Goal: Navigation & Orientation: Find specific page/section

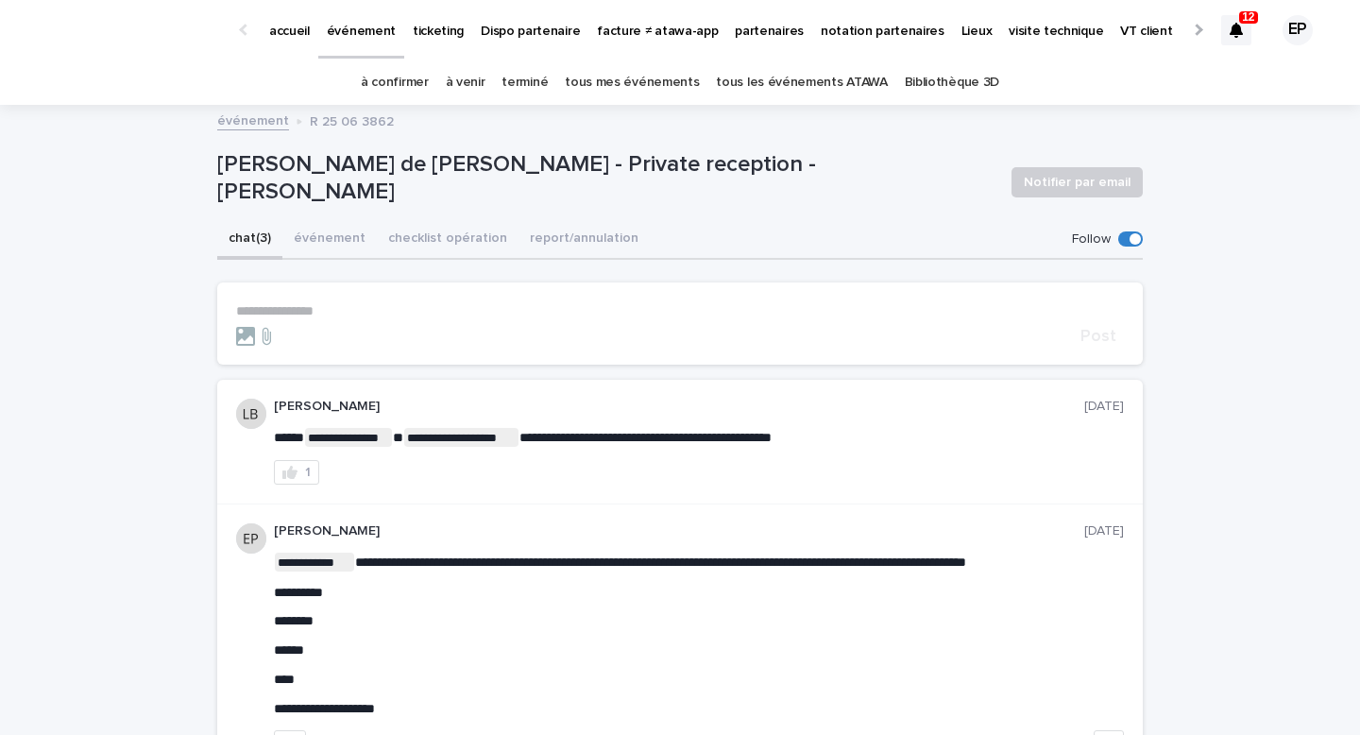
scroll to position [189, 0]
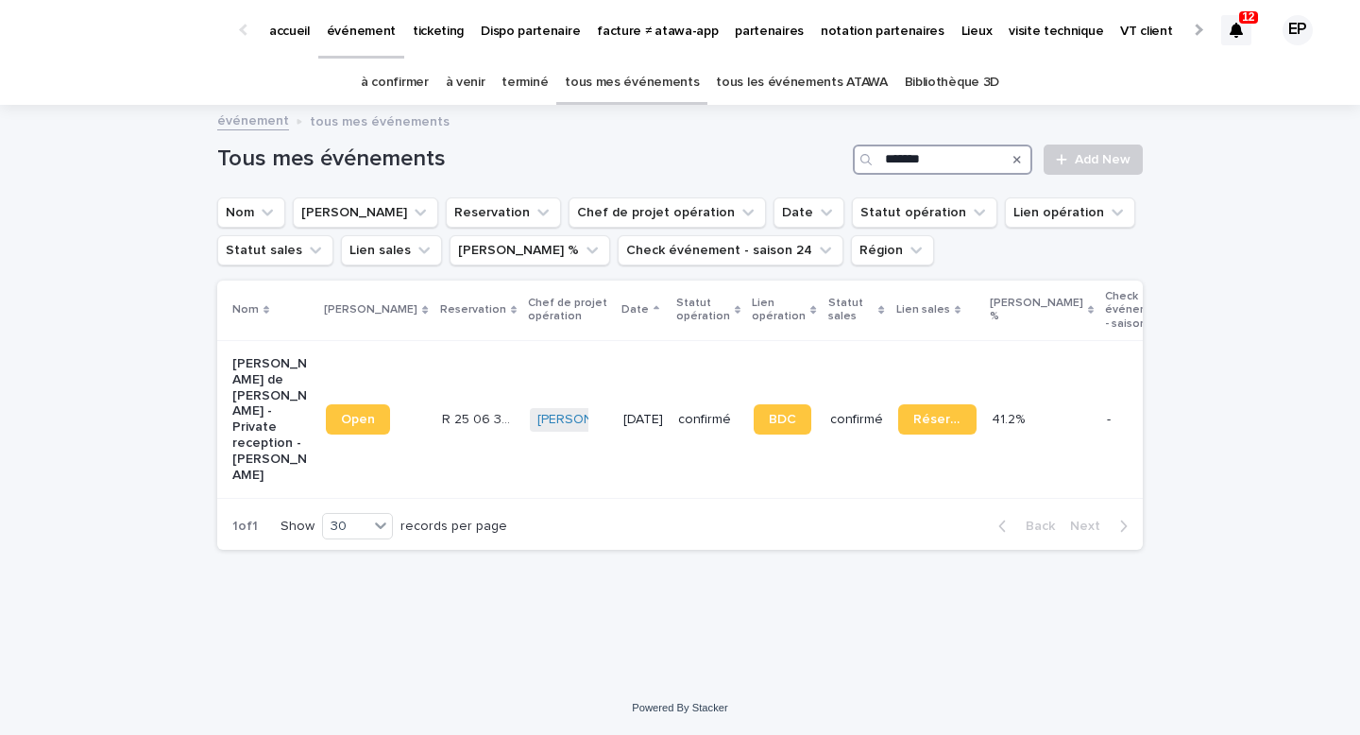
drag, startPoint x: 945, startPoint y: 153, endPoint x: 718, endPoint y: 148, distance: 227.6
click at [718, 148] on div "Tous mes événements ******* Add New" at bounding box center [679, 159] width 925 height 30
click at [480, 83] on link "à venir" at bounding box center [466, 82] width 40 height 44
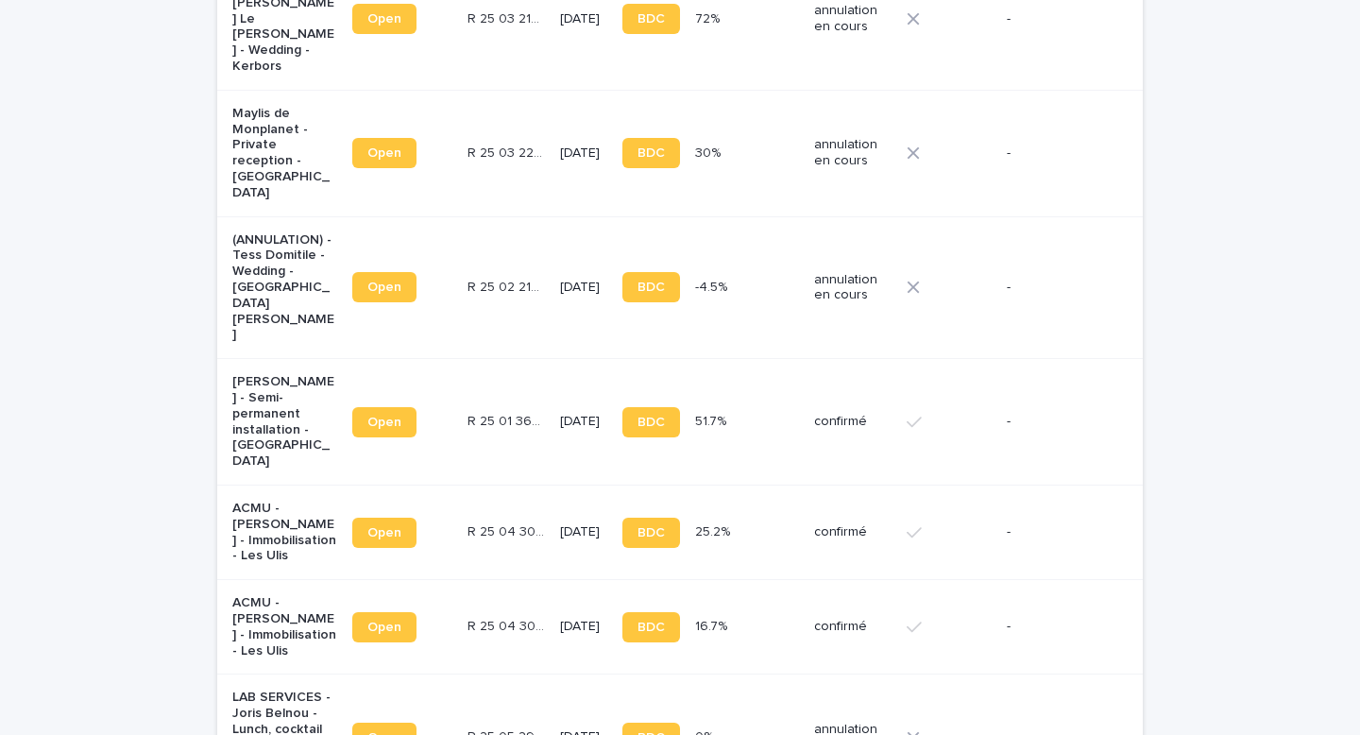
scroll to position [1231, 0]
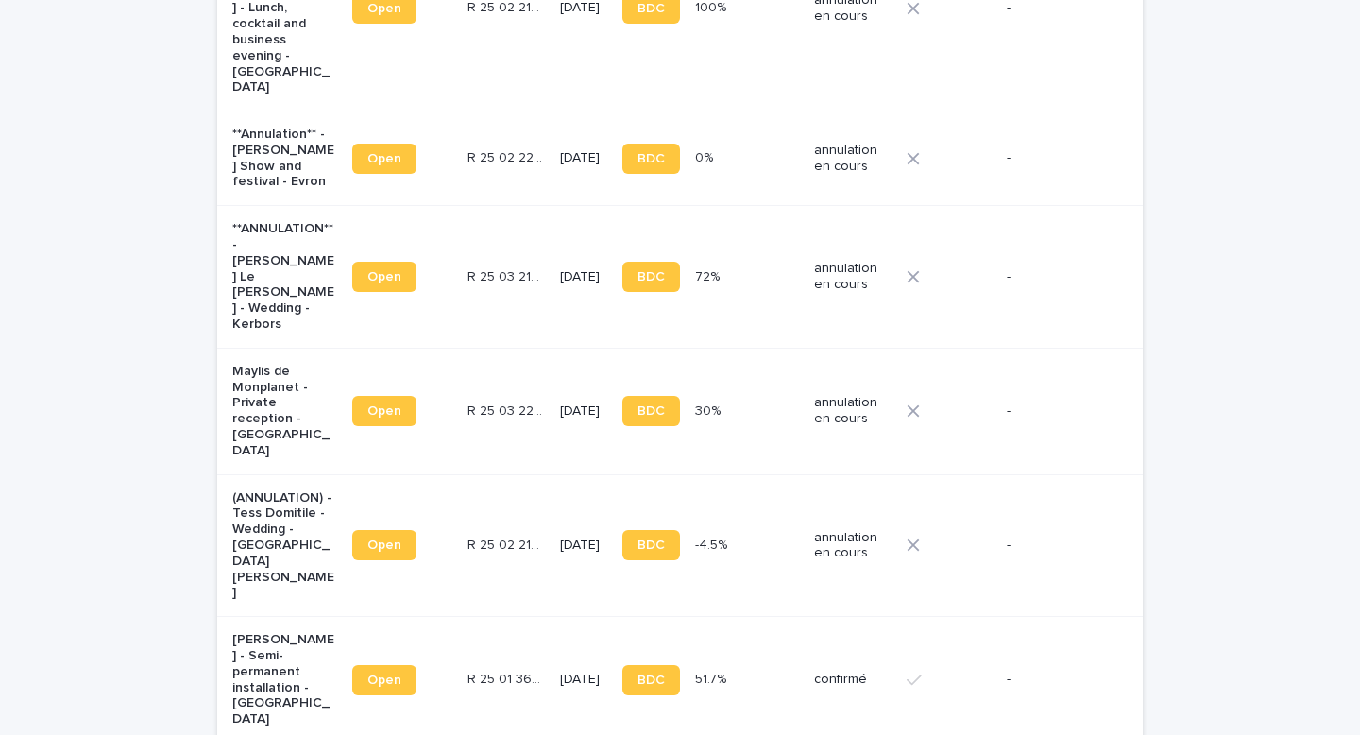
scroll to position [0, 0]
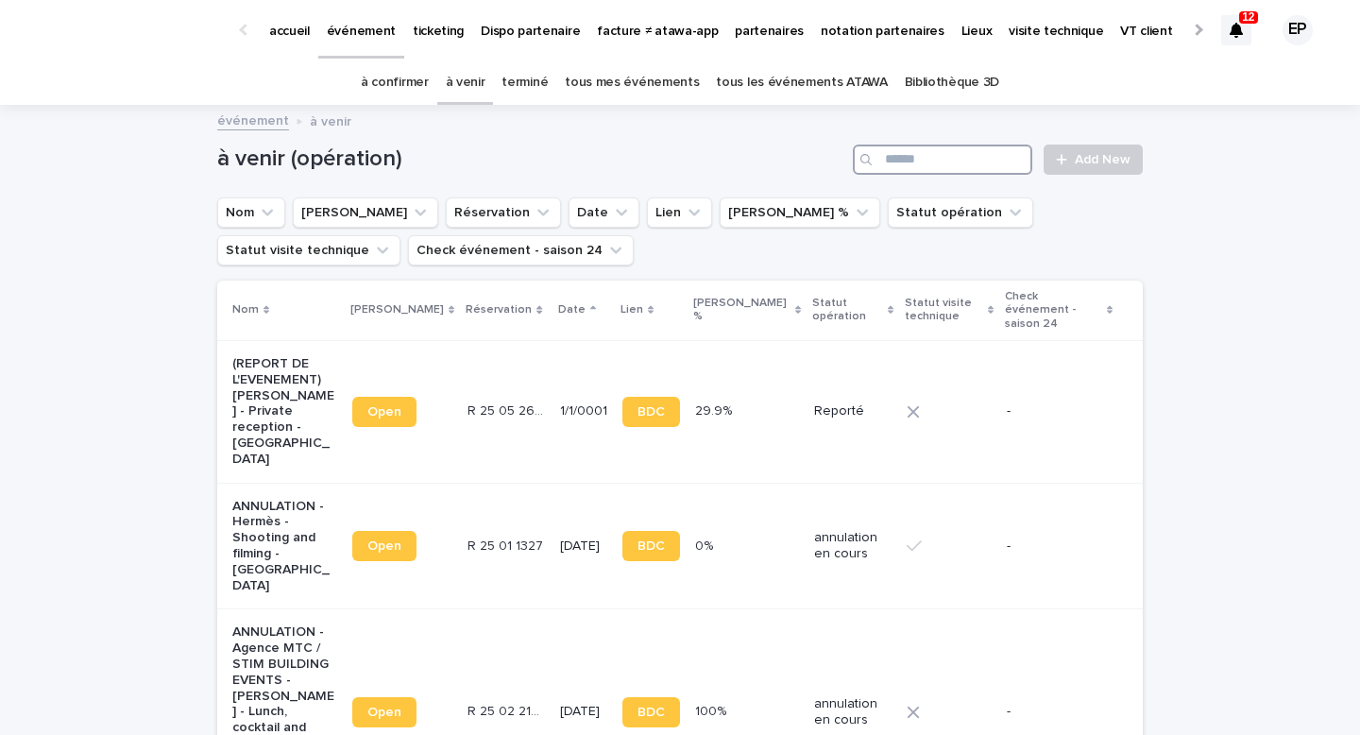
click at [920, 158] on input "Search" at bounding box center [942, 159] width 179 height 30
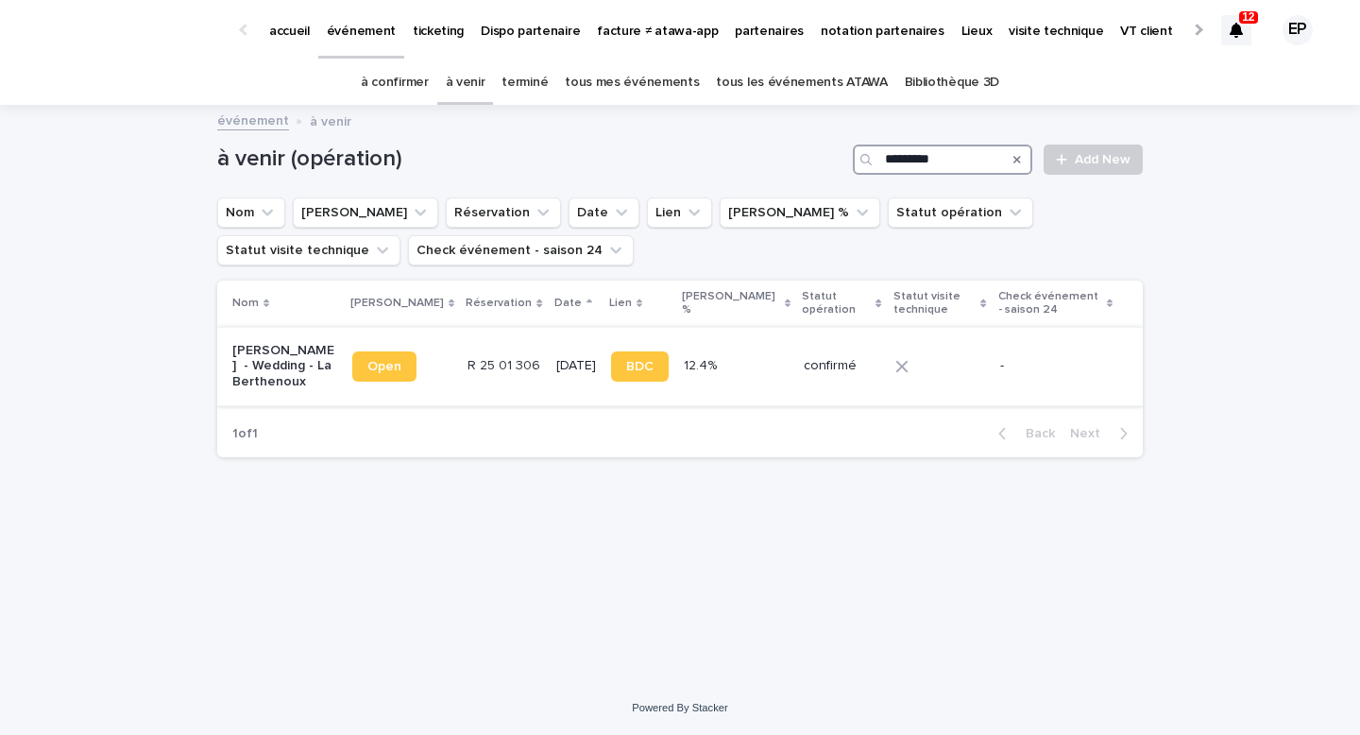
type input "*********"
click at [356, 367] on link "Open" at bounding box center [384, 366] width 64 height 30
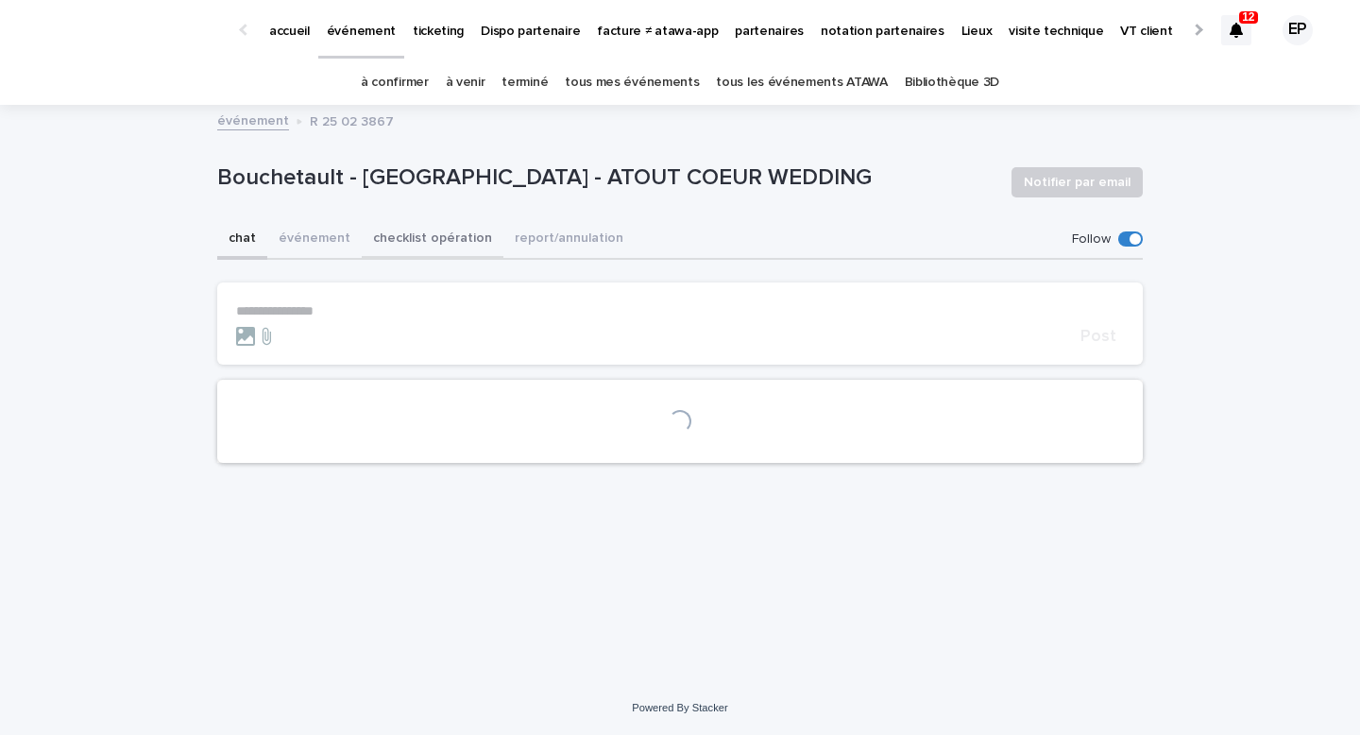
click at [431, 238] on button "checklist opération" at bounding box center [433, 240] width 142 height 40
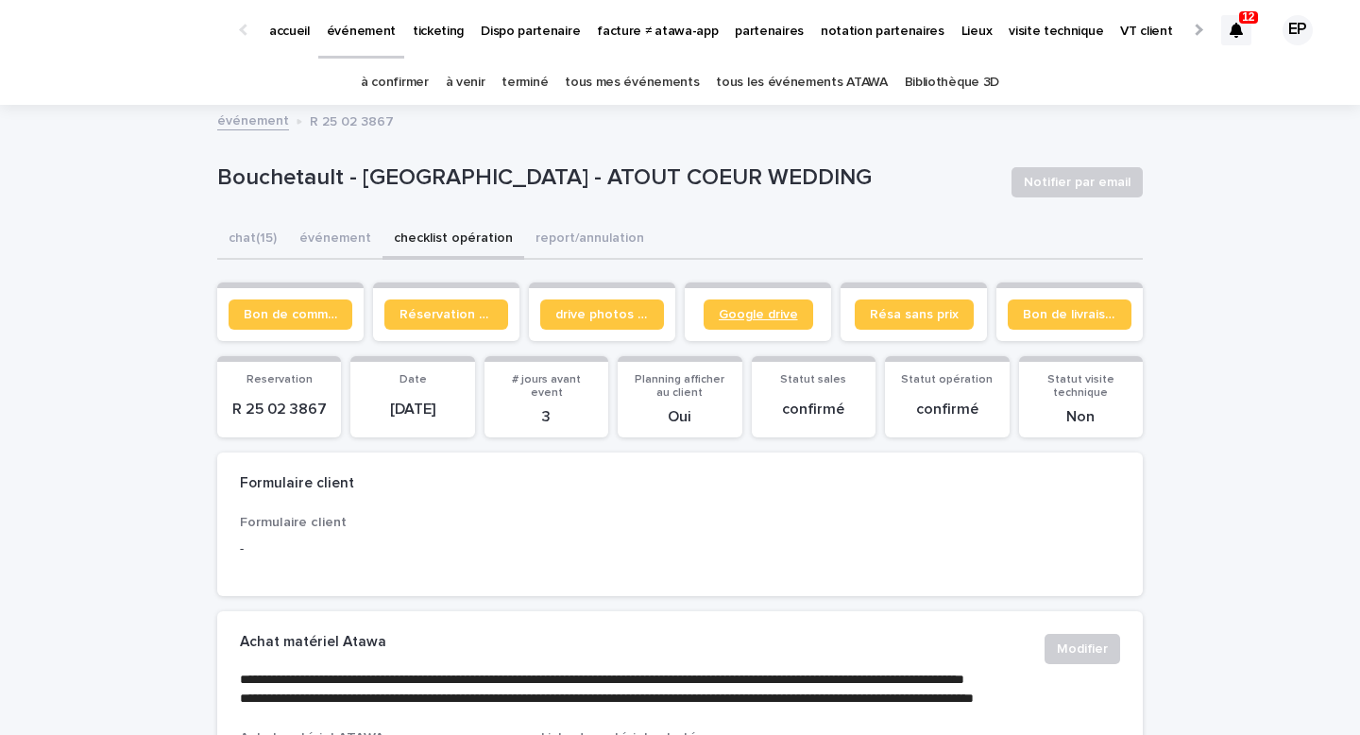
click at [779, 318] on span "Google drive" at bounding box center [758, 314] width 79 height 13
click at [764, 317] on span "Google drive" at bounding box center [758, 314] width 79 height 13
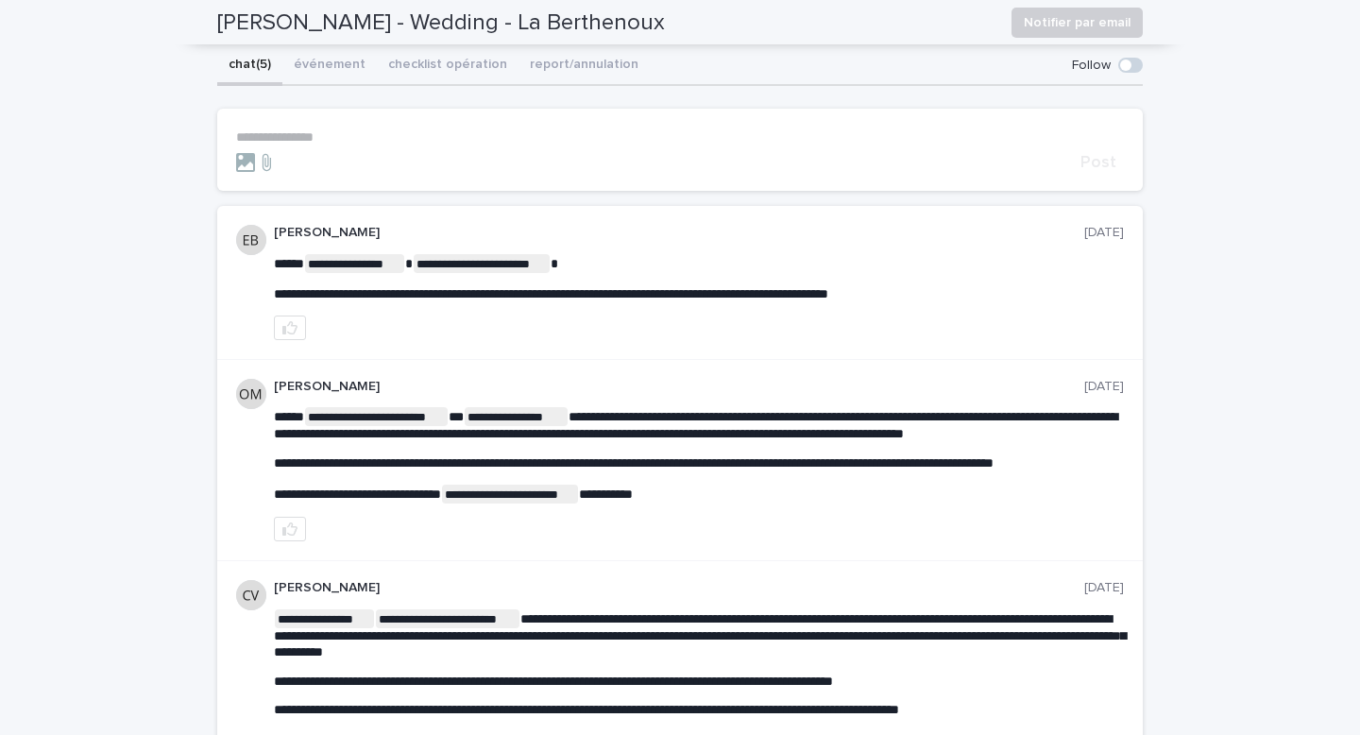
scroll to position [178, 0]
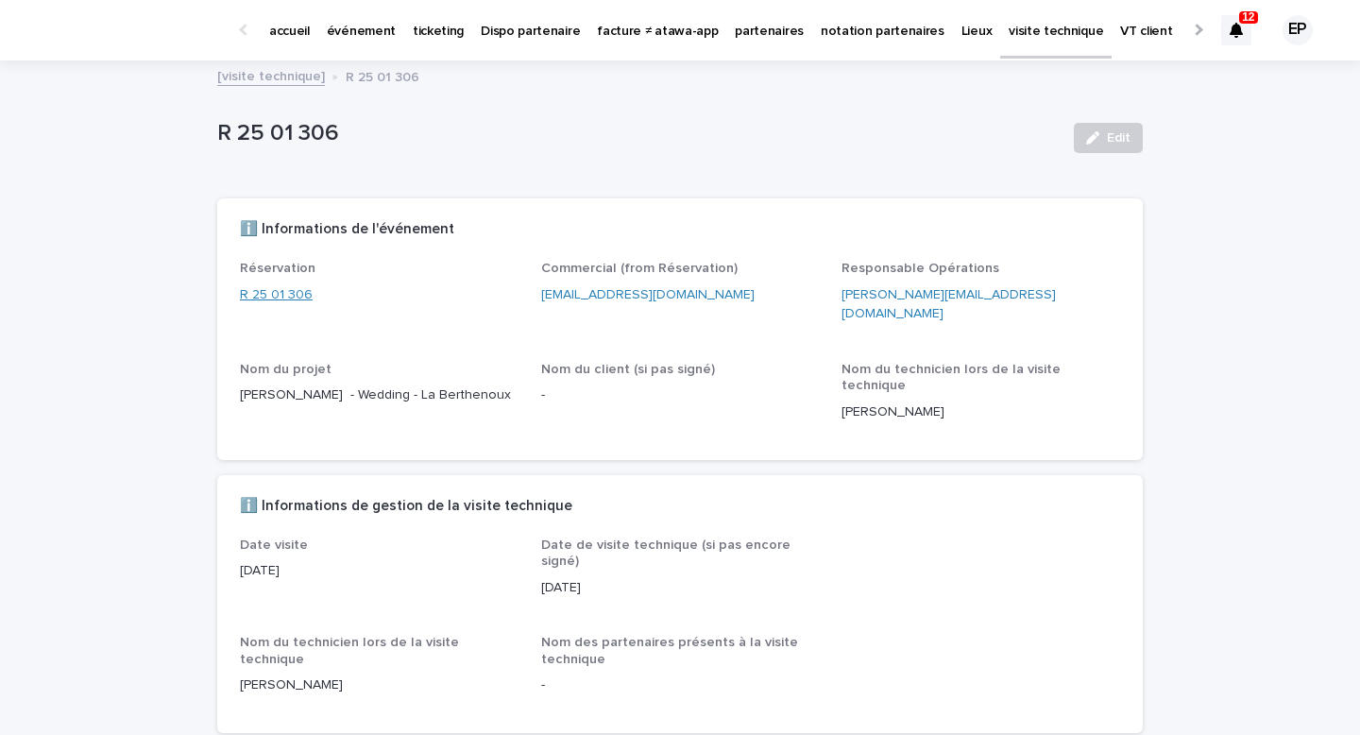
click at [288, 293] on link "R 25 01 306" at bounding box center [276, 295] width 73 height 20
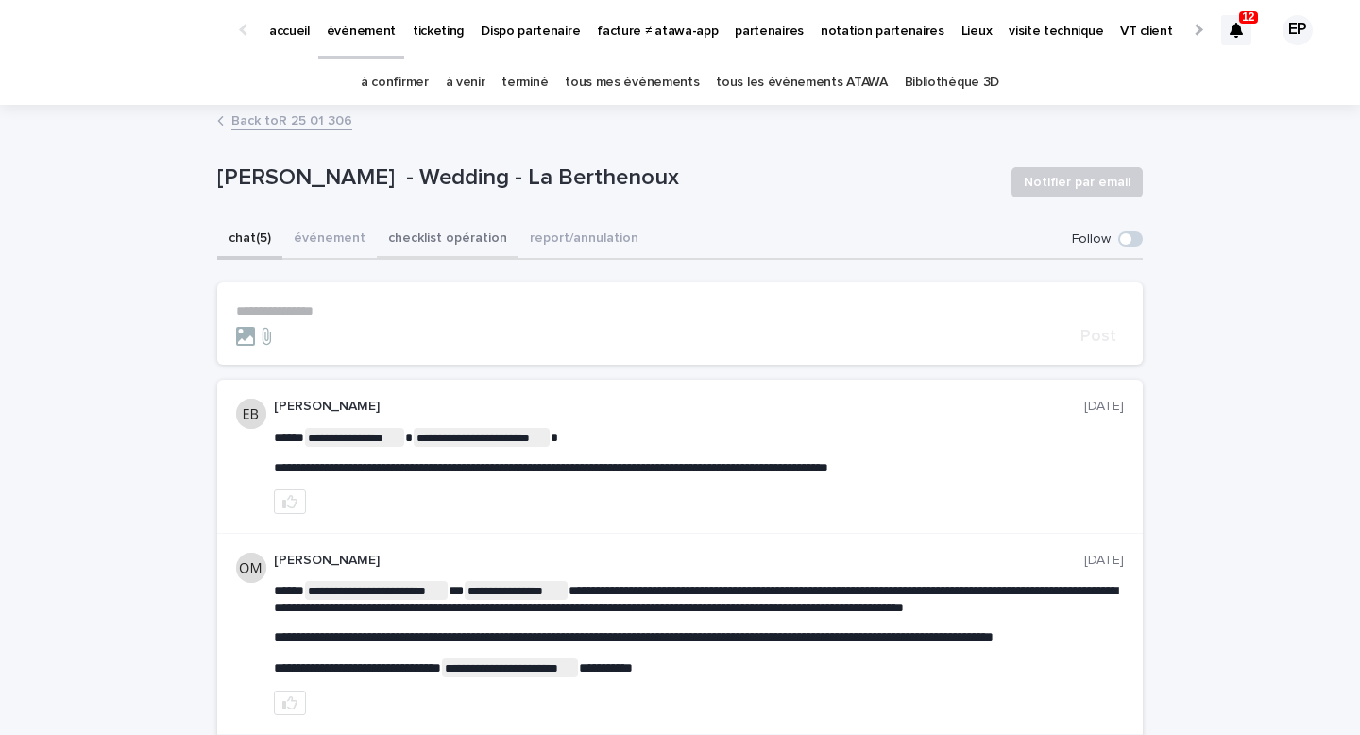
click at [396, 233] on button "checklist opération" at bounding box center [448, 240] width 142 height 40
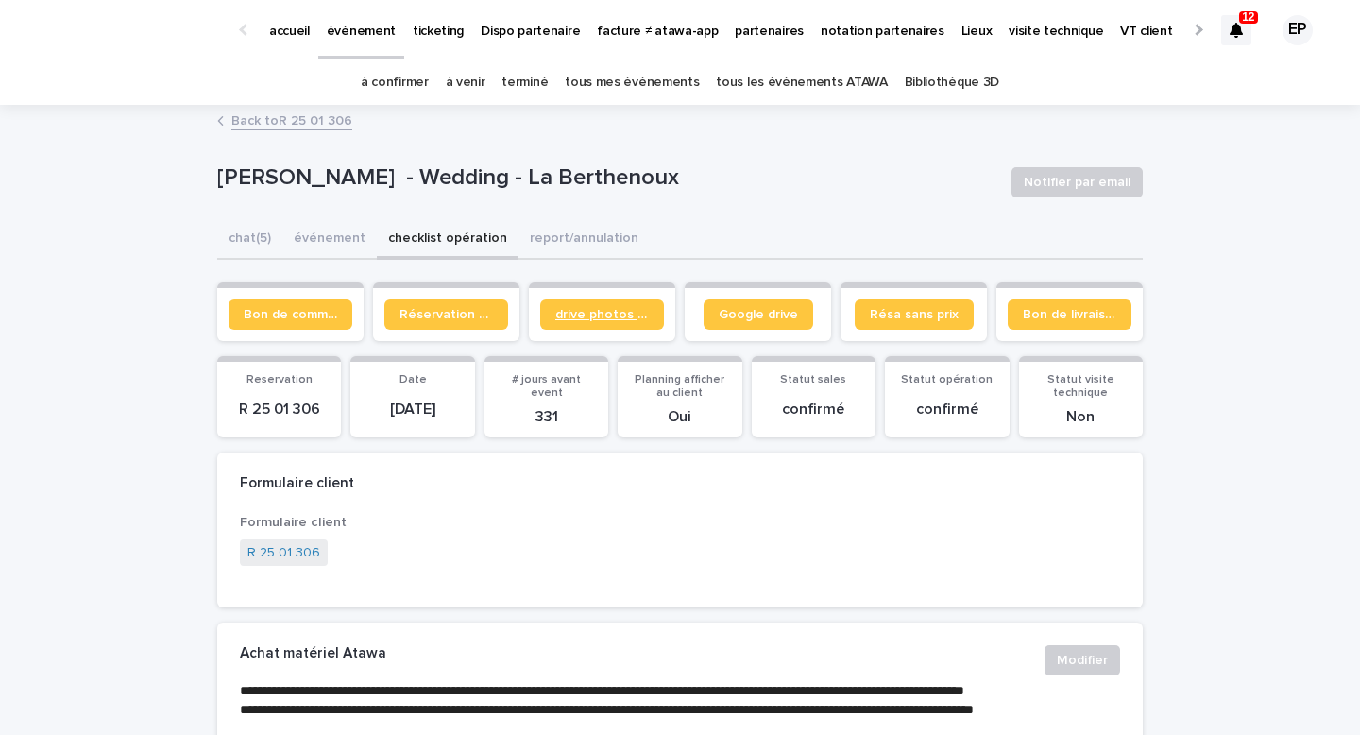
click at [588, 310] on span "drive photos coordinateur" at bounding box center [601, 314] width 93 height 13
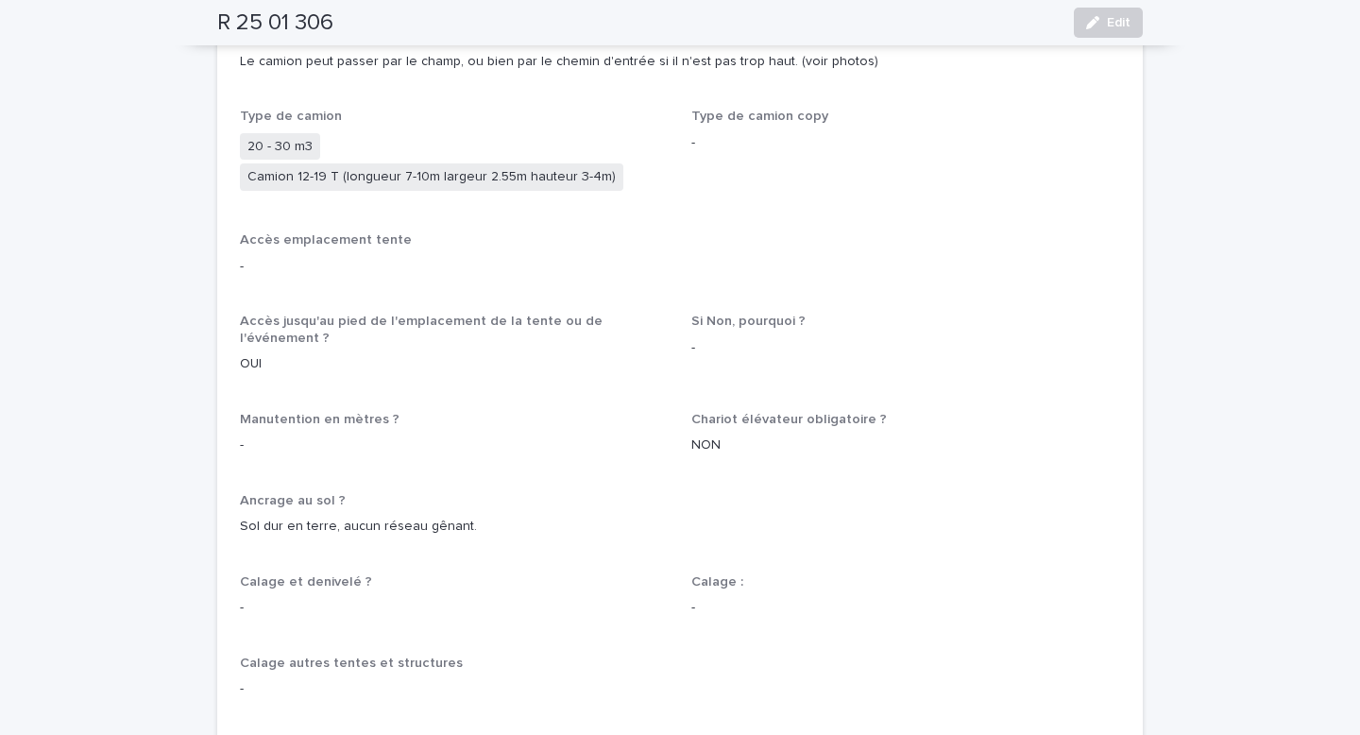
scroll to position [781, 0]
